Goal: Find contact information: Find contact information

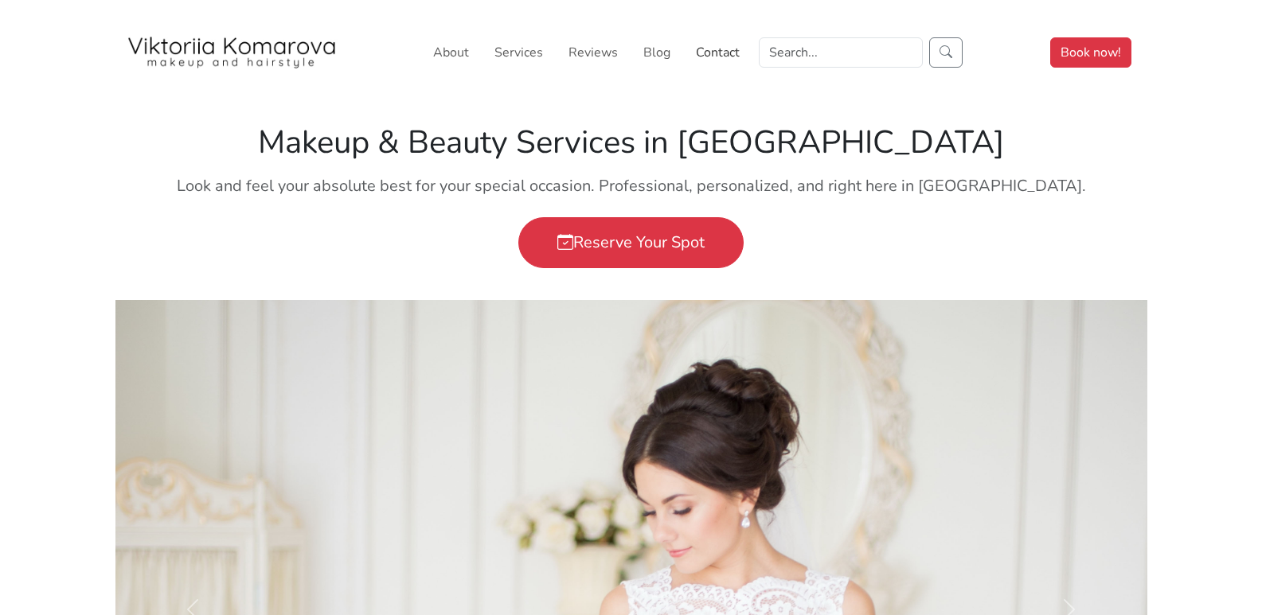
click at [721, 46] on link "Contact" at bounding box center [717, 53] width 57 height 32
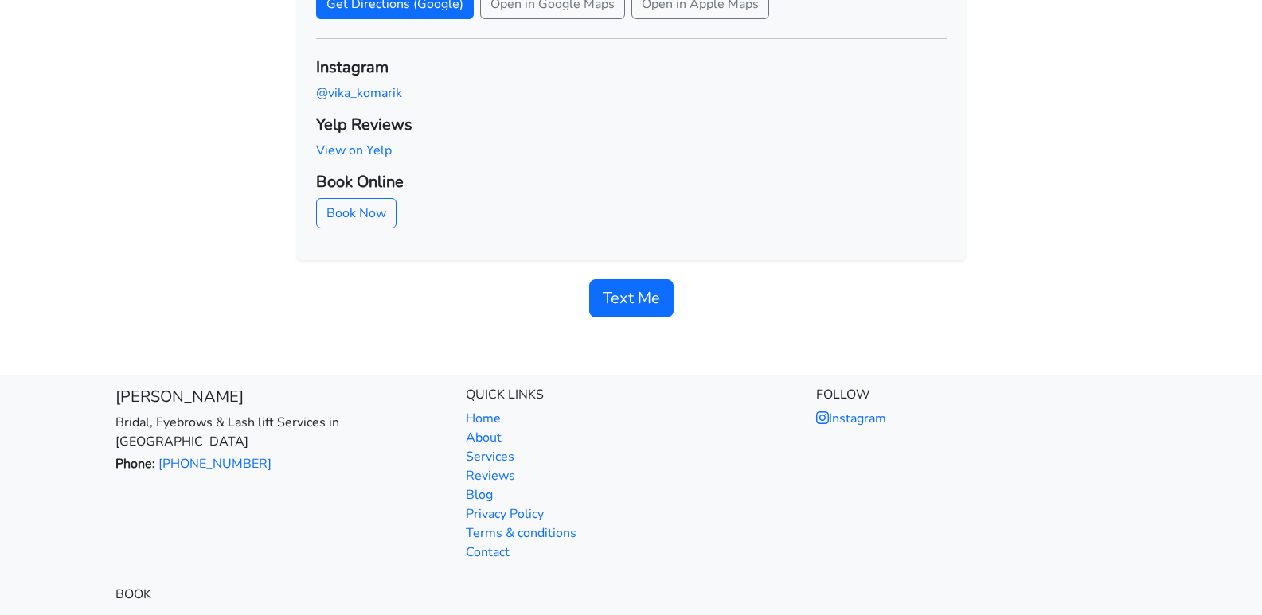
scroll to position [876, 0]
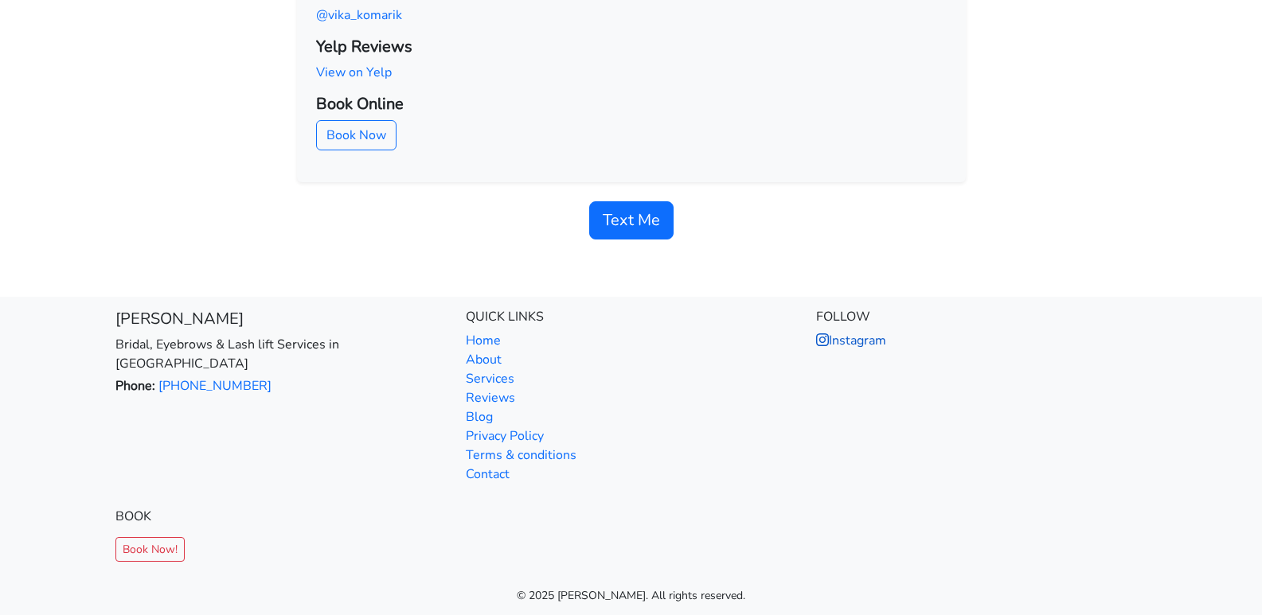
click at [868, 335] on link "Instagram" at bounding box center [851, 341] width 70 height 18
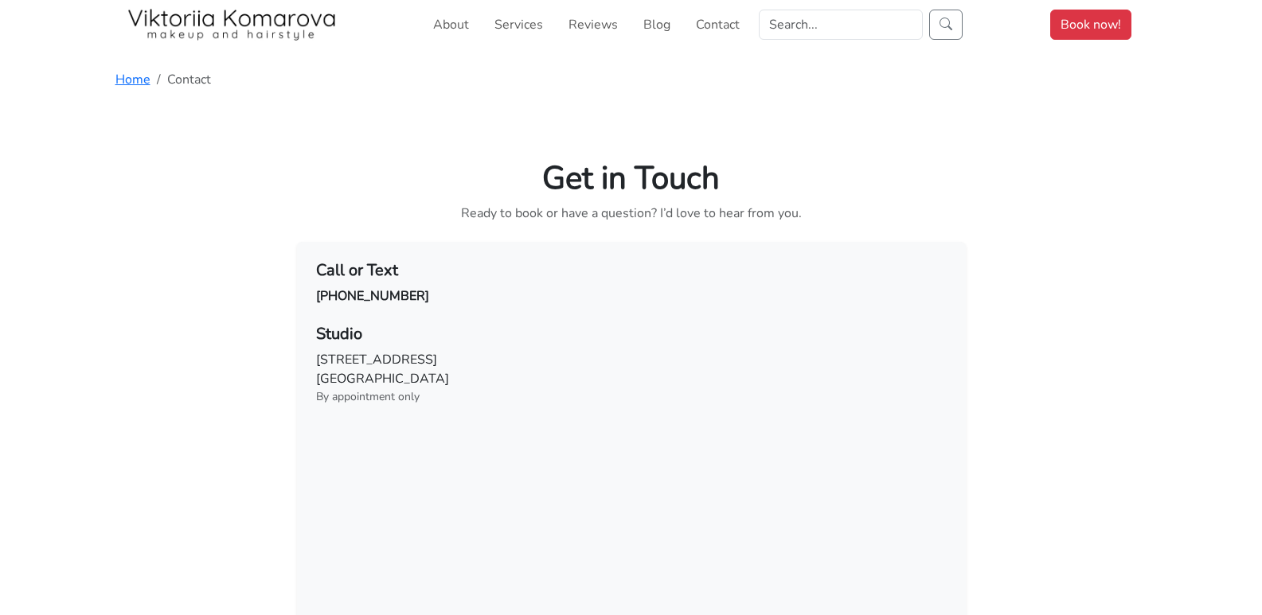
scroll to position [0, 0]
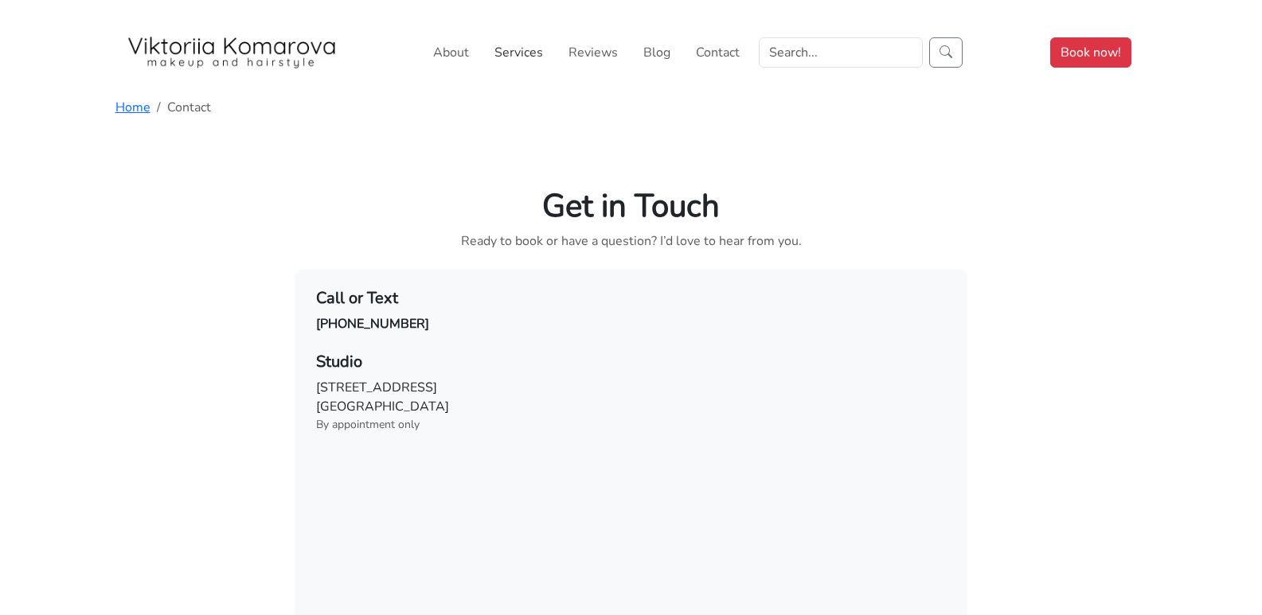
click at [529, 58] on link "Services" at bounding box center [518, 53] width 61 height 32
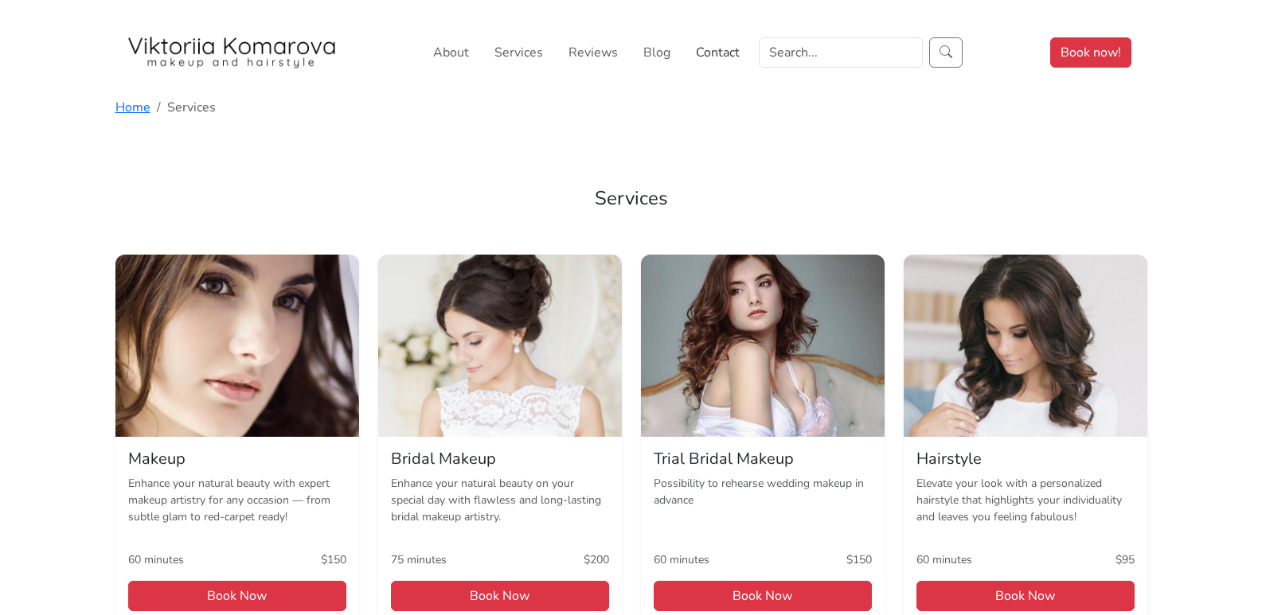
click at [720, 57] on link "Contact" at bounding box center [717, 53] width 57 height 32
